Goal: Information Seeking & Learning: Find contact information

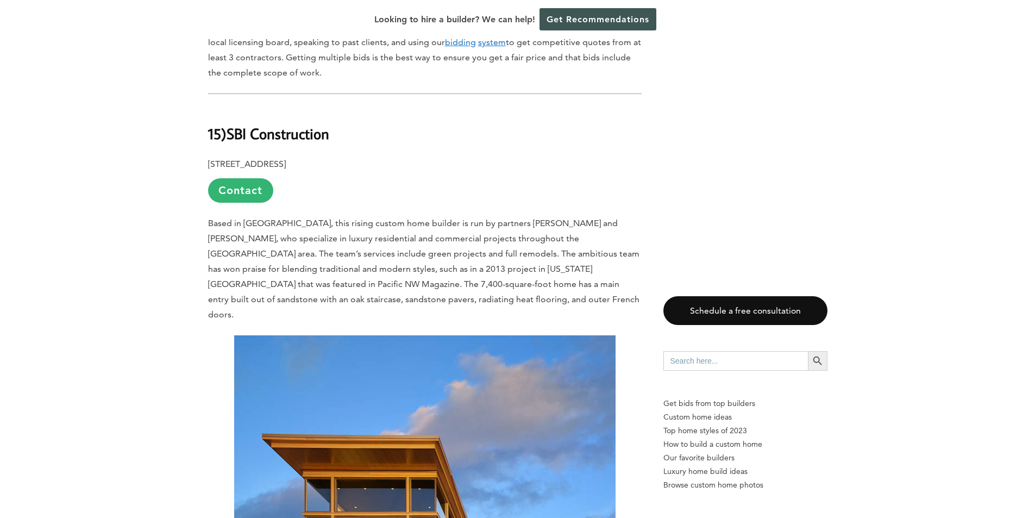
scroll to position [598, 0]
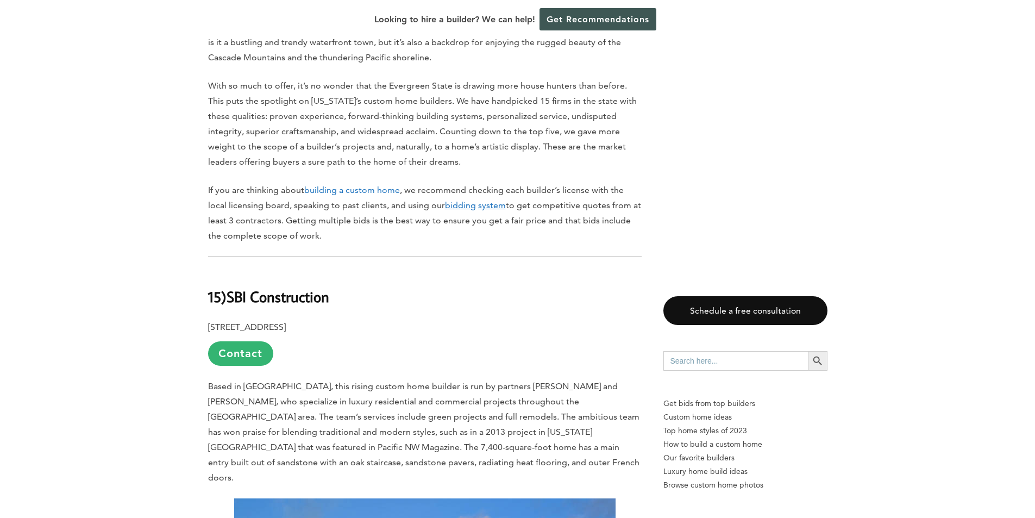
click at [336, 290] on h2 "15) SBI Construction" at bounding box center [425, 289] width 434 height 38
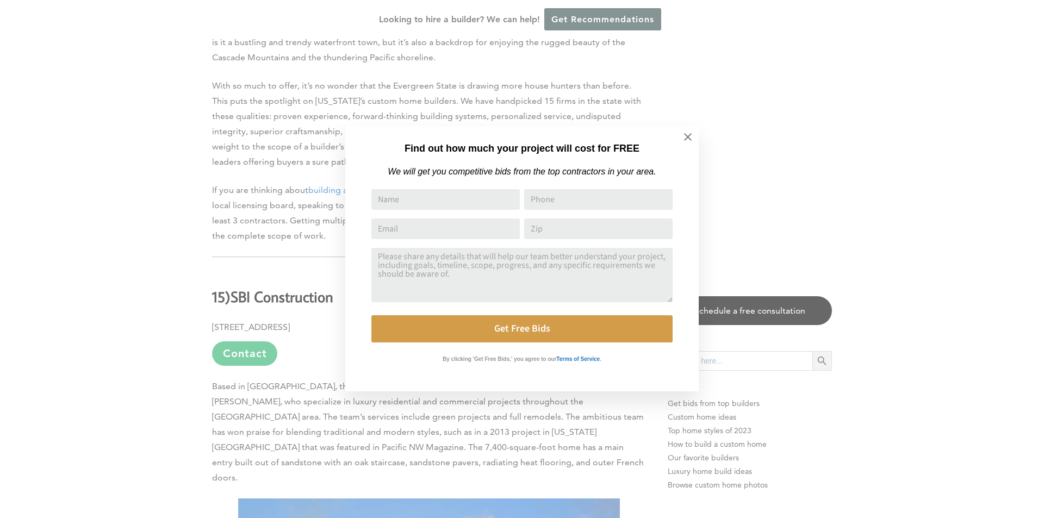
drag, startPoint x: 684, startPoint y: 135, endPoint x: 666, endPoint y: 136, distance: 18.5
click at [683, 136] on icon at bounding box center [688, 137] width 12 height 12
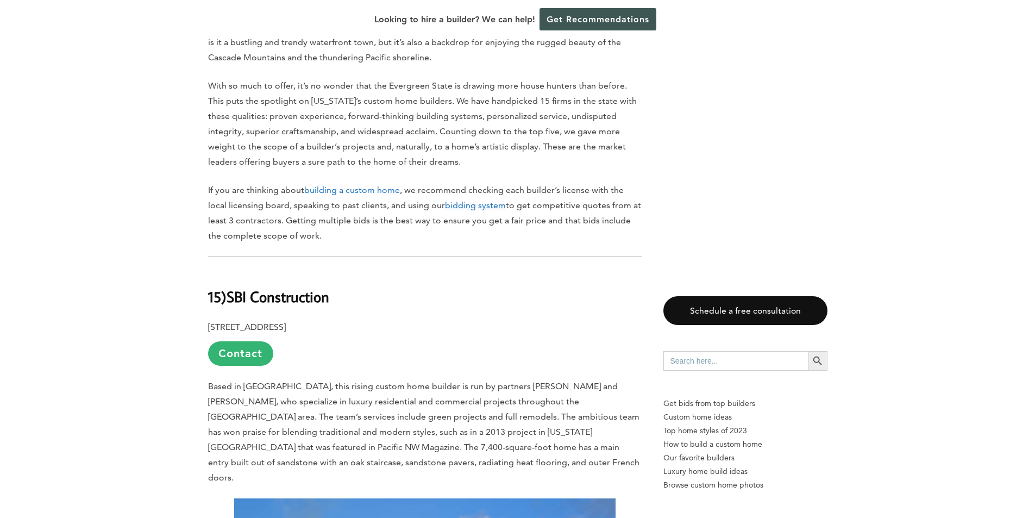
drag, startPoint x: 285, startPoint y: 325, endPoint x: 385, endPoint y: 325, distance: 100.0
click at [385, 325] on p "[STREET_ADDRESS] Contact" at bounding box center [425, 343] width 434 height 46
copy p "[GEOGRAPHIC_DATA]"
drag, startPoint x: 229, startPoint y: 292, endPoint x: 333, endPoint y: 300, distance: 104.1
click at [333, 300] on h2 "15) SBI Construction" at bounding box center [425, 289] width 434 height 38
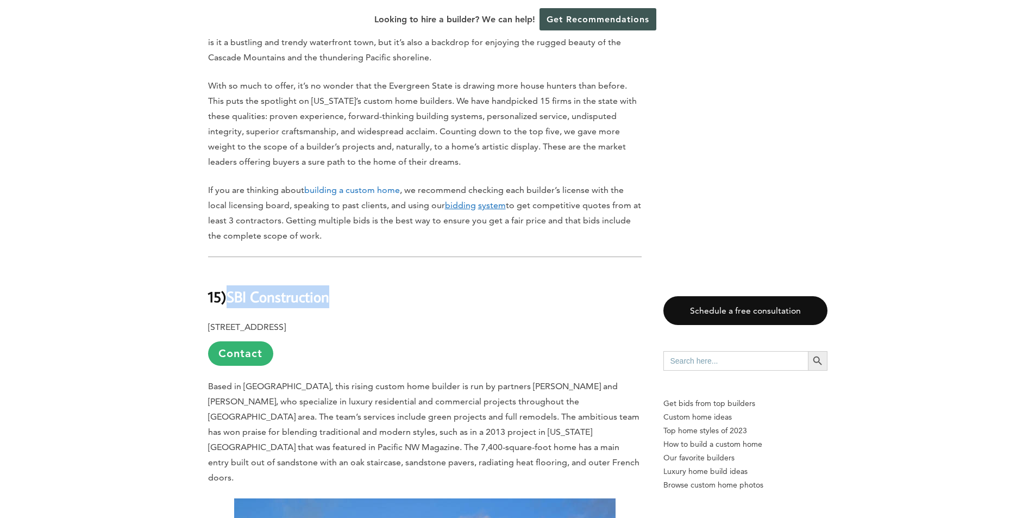
copy b "SBI Construction"
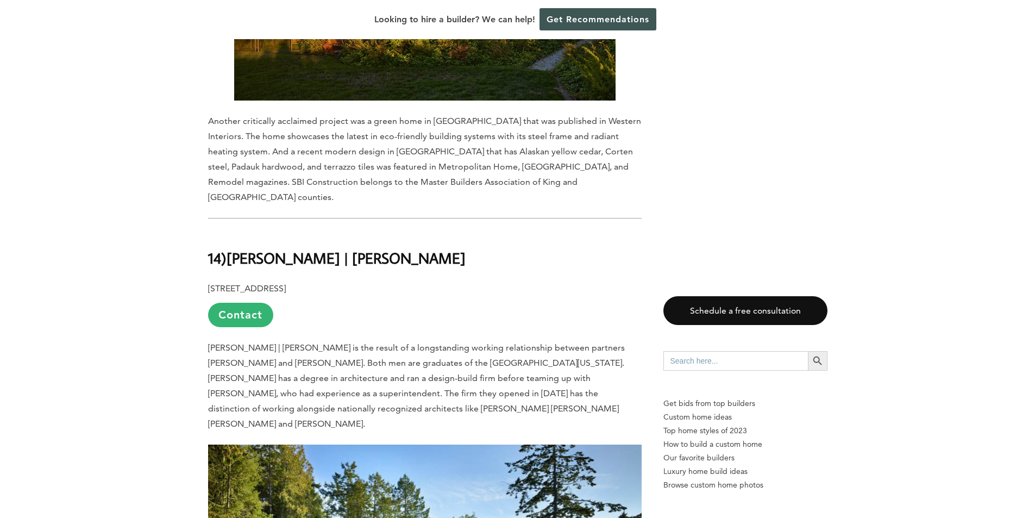
scroll to position [1468, 0]
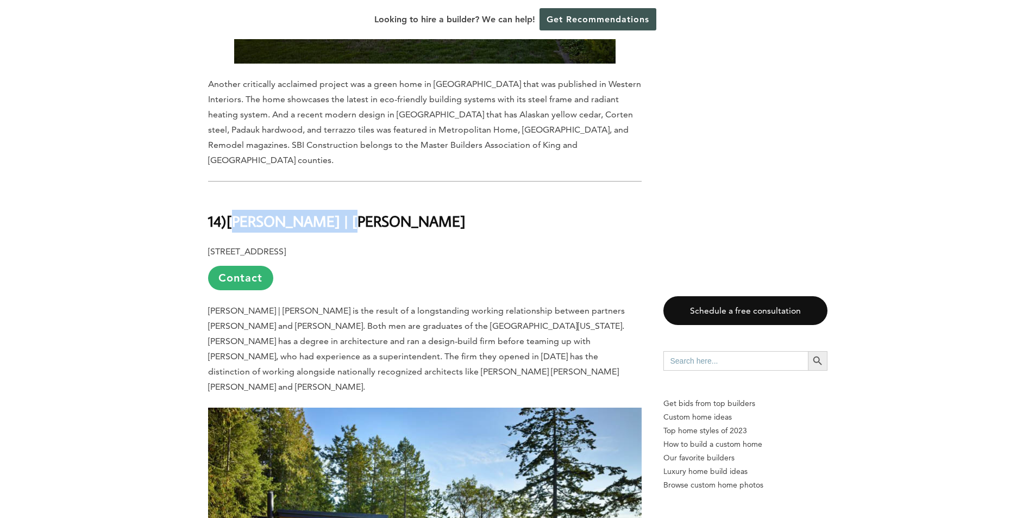
drag, startPoint x: 229, startPoint y: 189, endPoint x: 329, endPoint y: 198, distance: 100.4
click at [329, 211] on b "[PERSON_NAME] | [PERSON_NAME]" at bounding box center [346, 220] width 239 height 19
copy b "[PERSON_NAME] | [PERSON_NAME]"
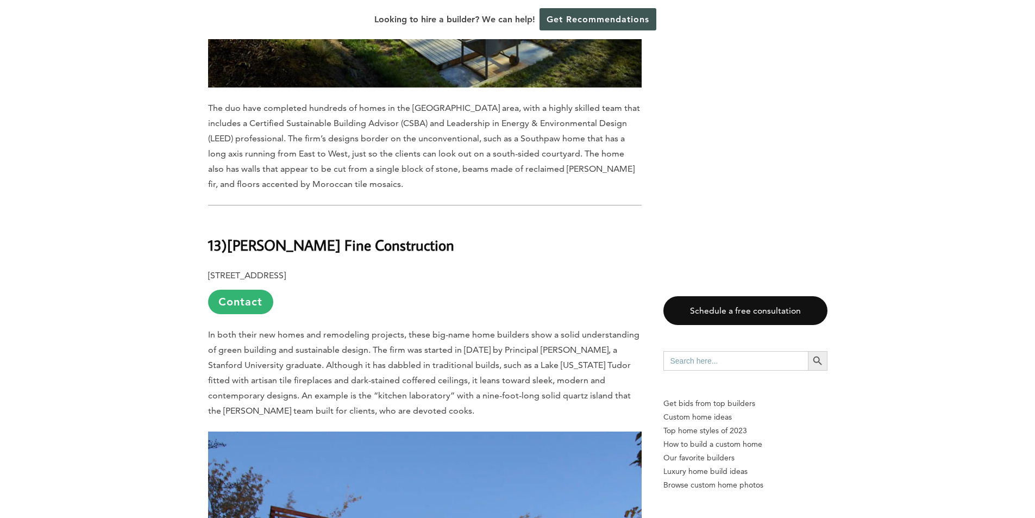
scroll to position [2120, 0]
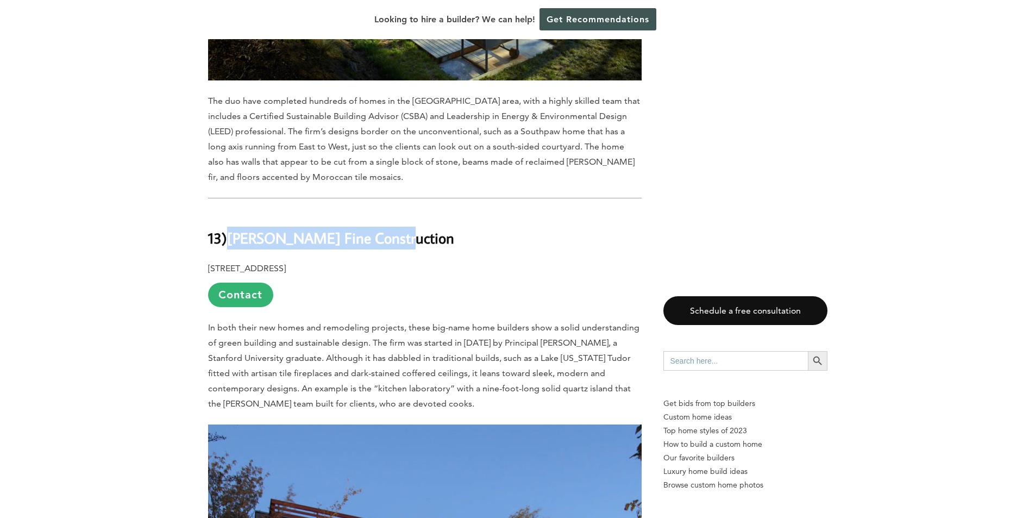
drag, startPoint x: 234, startPoint y: 188, endPoint x: 389, endPoint y: 190, distance: 155.5
click at [389, 228] on b "[PERSON_NAME] Fine Construction" at bounding box center [340, 237] width 227 height 19
copy b "[PERSON_NAME] Fine Construction"
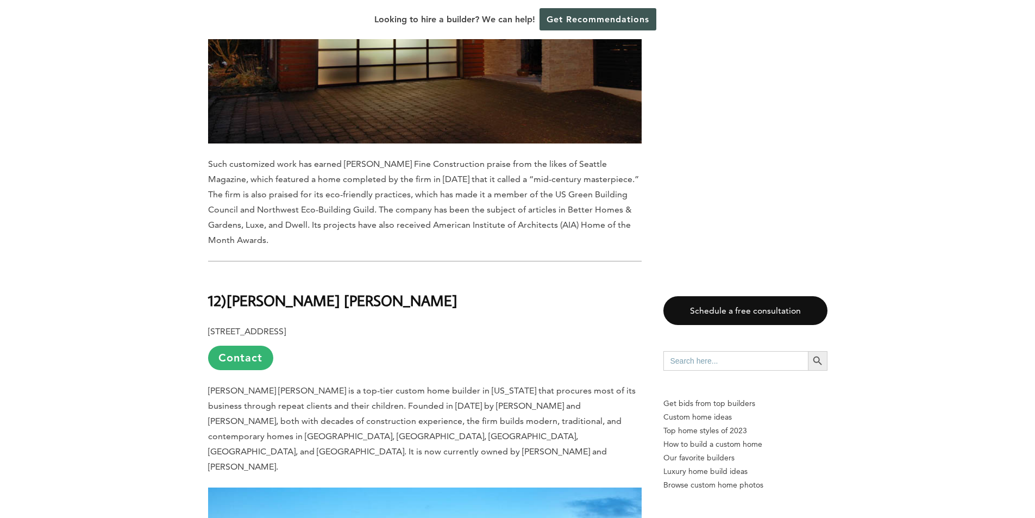
scroll to position [2772, 0]
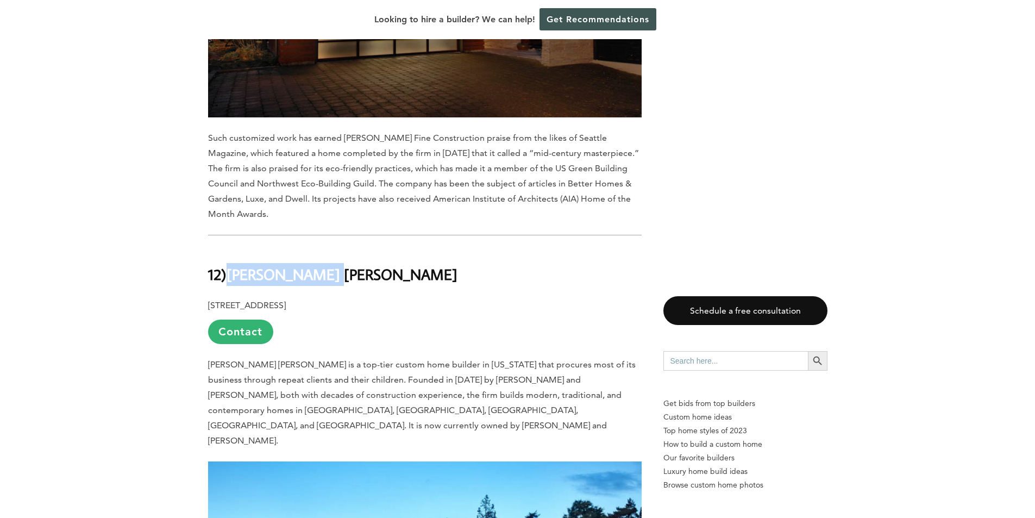
drag, startPoint x: 229, startPoint y: 214, endPoint x: 315, endPoint y: 219, distance: 86.0
click at [315, 248] on h2 "12) [PERSON_NAME] [PERSON_NAME]" at bounding box center [425, 267] width 434 height 38
copy b "[PERSON_NAME] [PERSON_NAME]"
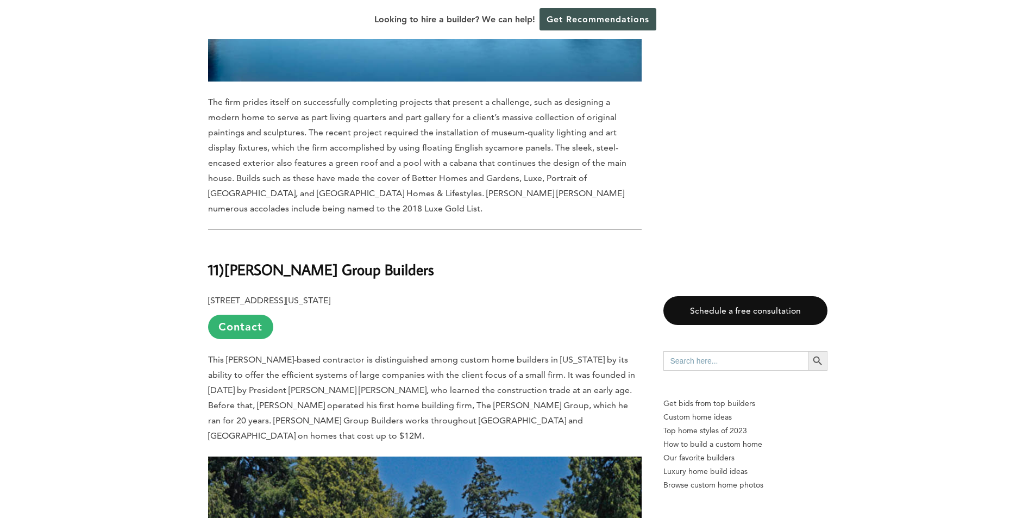
scroll to position [3479, 0]
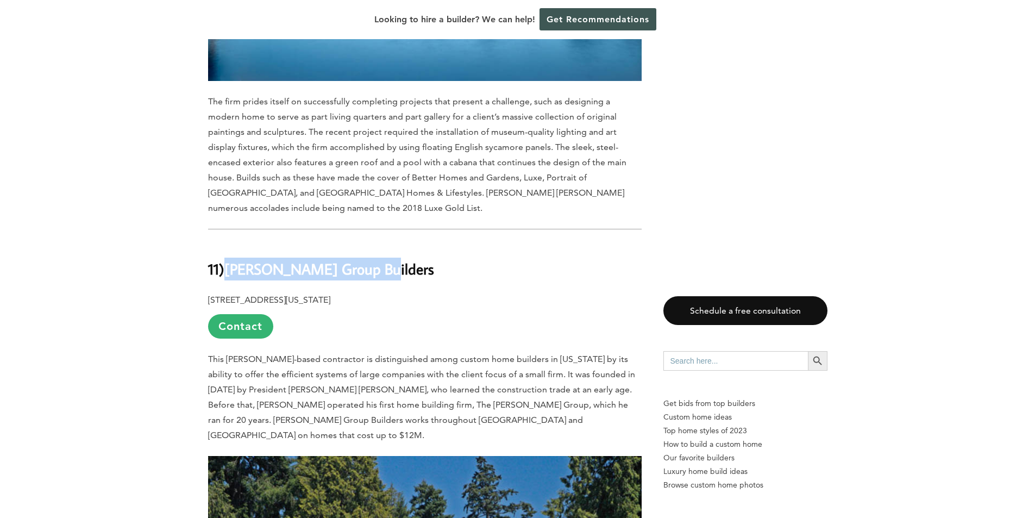
drag, startPoint x: 228, startPoint y: 158, endPoint x: 373, endPoint y: 159, distance: 144.6
click at [373, 242] on h2 "11) [PERSON_NAME] Group Builders" at bounding box center [425, 261] width 434 height 38
drag, startPoint x: 360, startPoint y: 191, endPoint x: 439, endPoint y: 192, distance: 79.4
click at [439, 292] on p "[STREET_ADDRESS][US_STATE] Contact" at bounding box center [425, 315] width 434 height 46
copy p "[GEOGRAPHIC_DATA]"
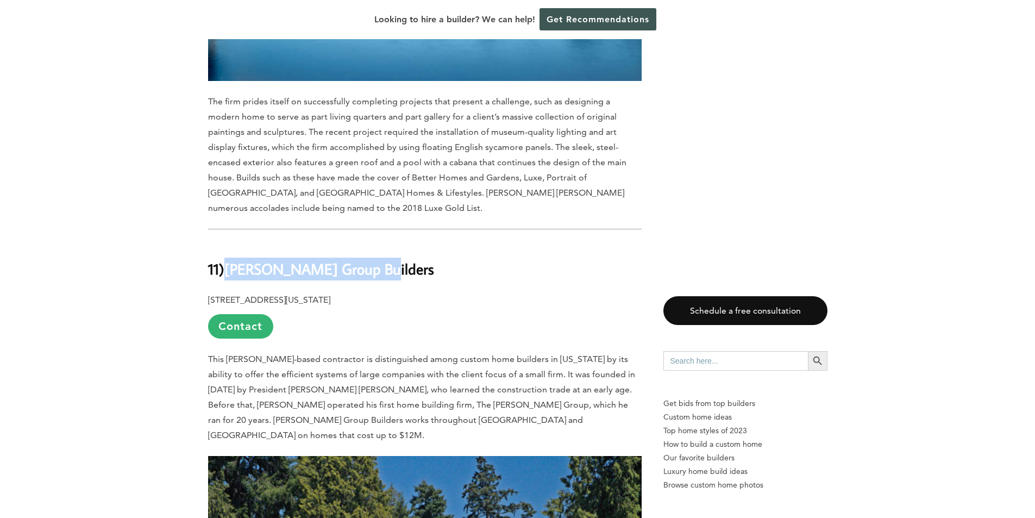
drag, startPoint x: 231, startPoint y: 159, endPoint x: 371, endPoint y: 161, distance: 139.7
click at [371, 242] on h2 "11) [PERSON_NAME] Group Builders" at bounding box center [425, 261] width 434 height 38
copy b "[PERSON_NAME] Group Builders"
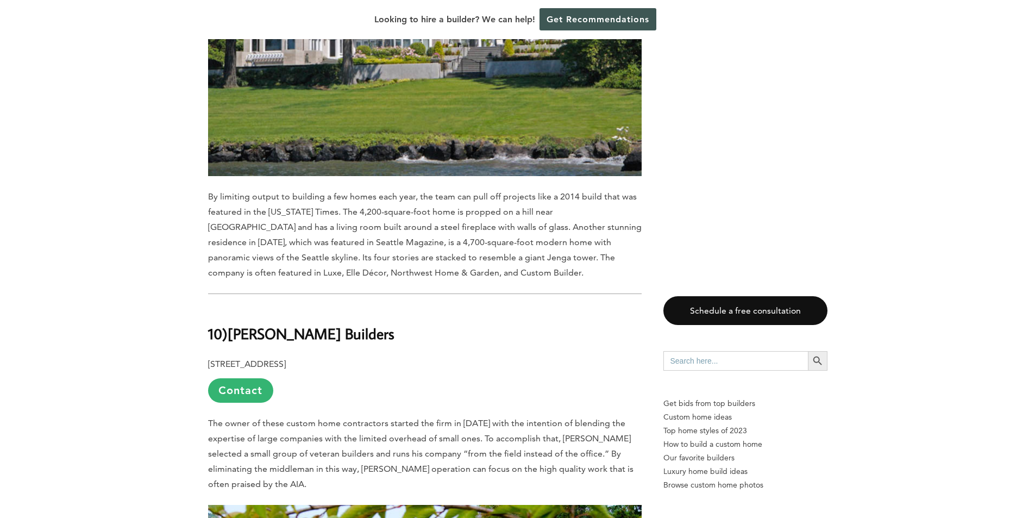
scroll to position [4131, 0]
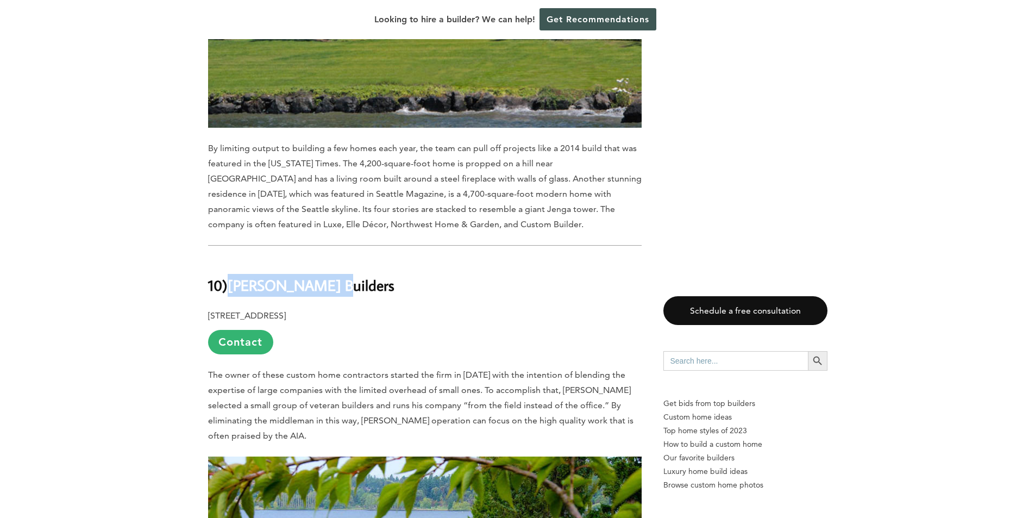
drag, startPoint x: 233, startPoint y: 160, endPoint x: 327, endPoint y: 164, distance: 94.1
click at [327, 276] on b "[PERSON_NAME] Builders" at bounding box center [311, 285] width 167 height 19
copy b "[PERSON_NAME] Builders"
